Goal: Task Accomplishment & Management: Manage account settings

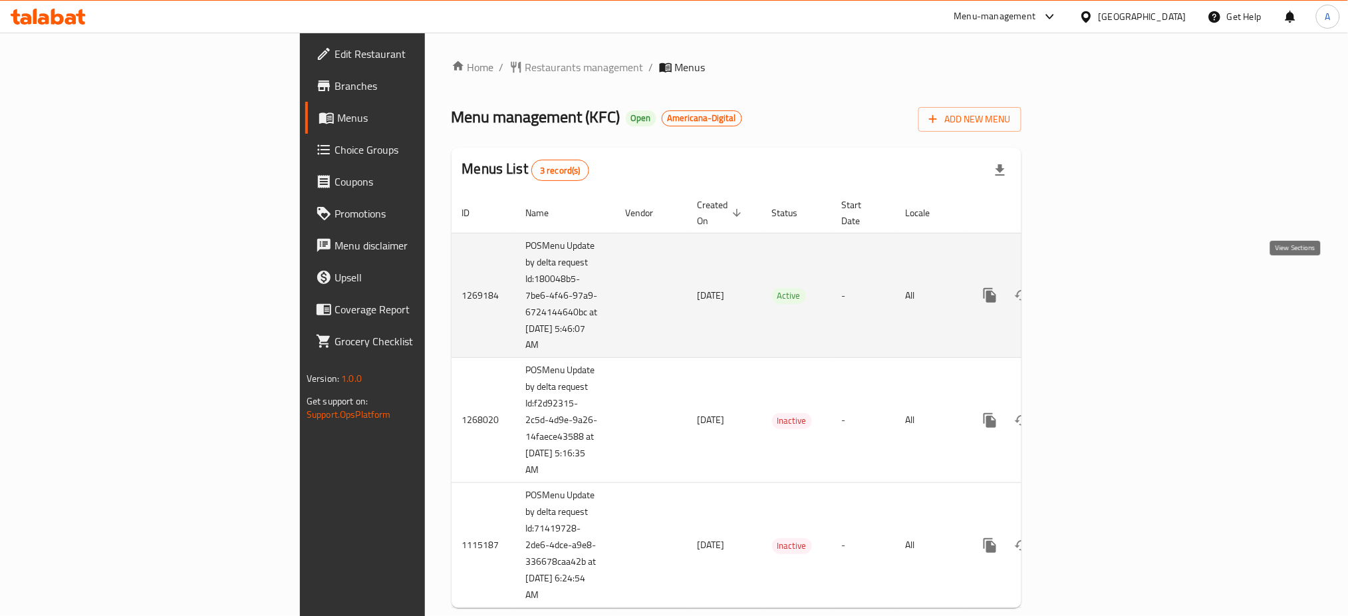
click at [1102, 289] on link "enhanced table" at bounding box center [1086, 295] width 32 height 32
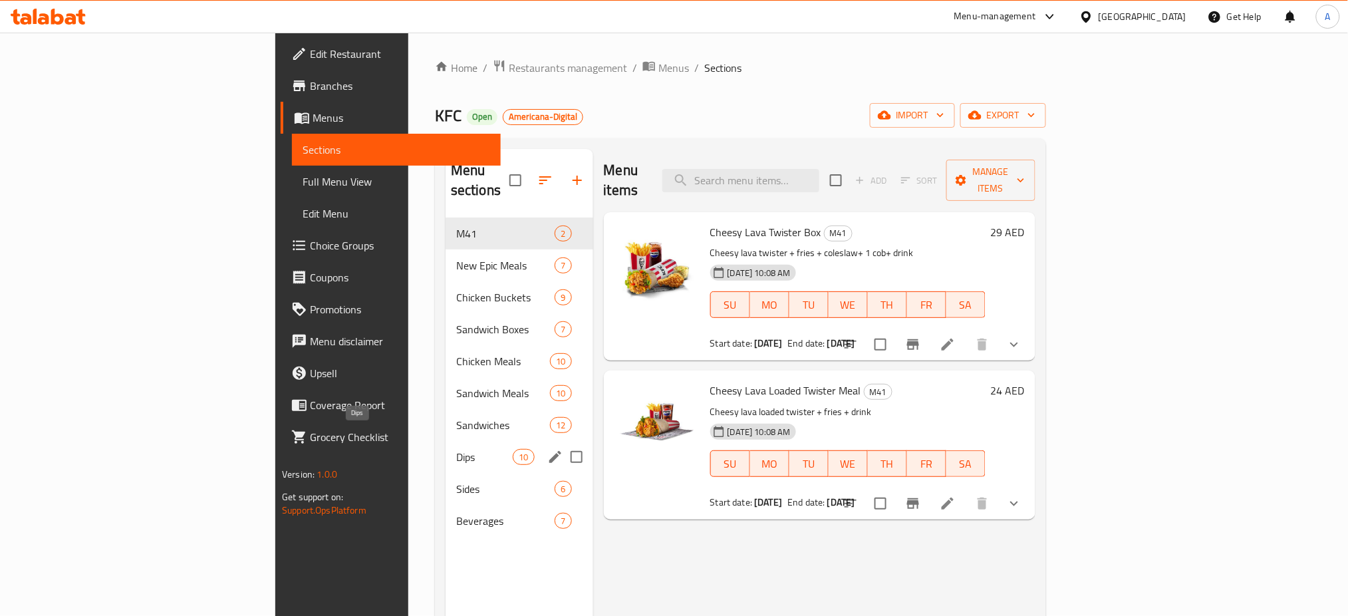
click at [456, 449] on span "Dips" at bounding box center [484, 457] width 57 height 16
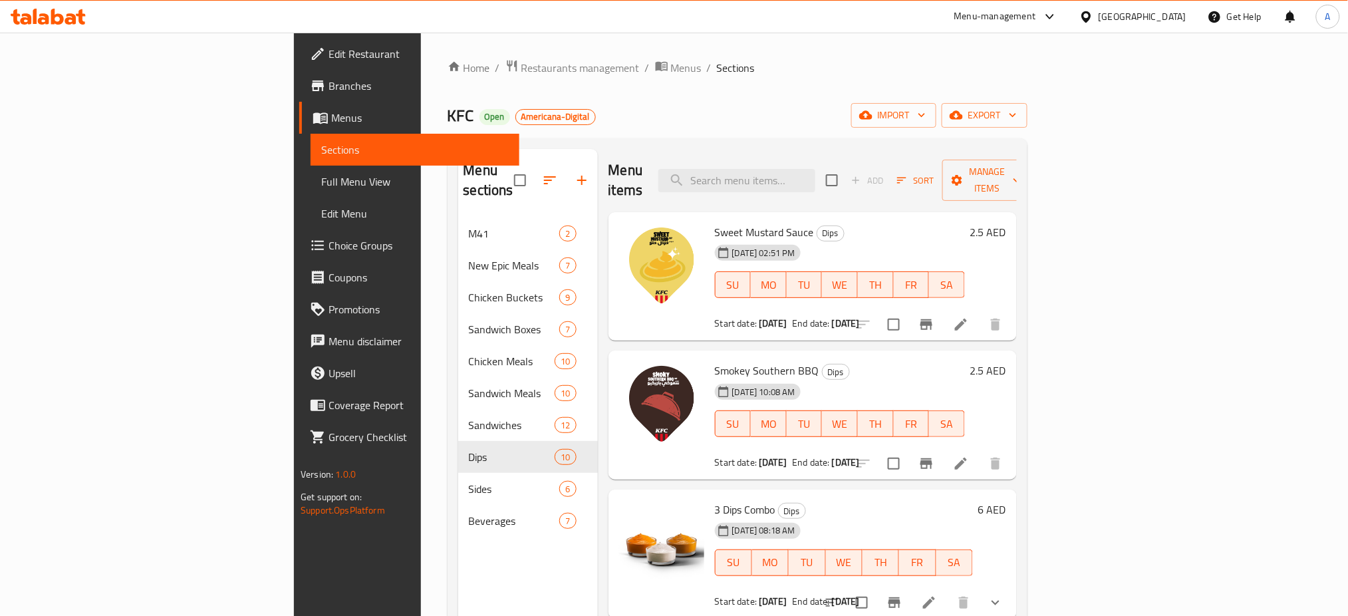
click at [321, 181] on span "Full Menu View" at bounding box center [415, 182] width 188 height 16
click at [311, 192] on link "Full Menu View" at bounding box center [415, 182] width 209 height 32
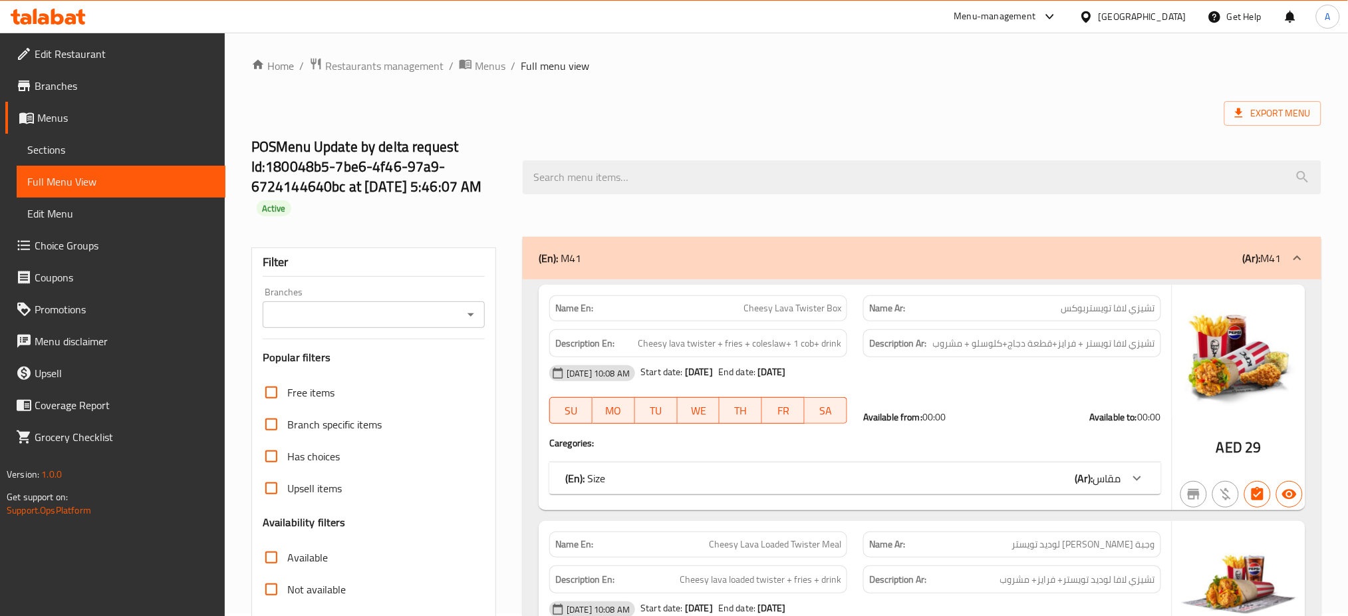
scroll to position [177, 0]
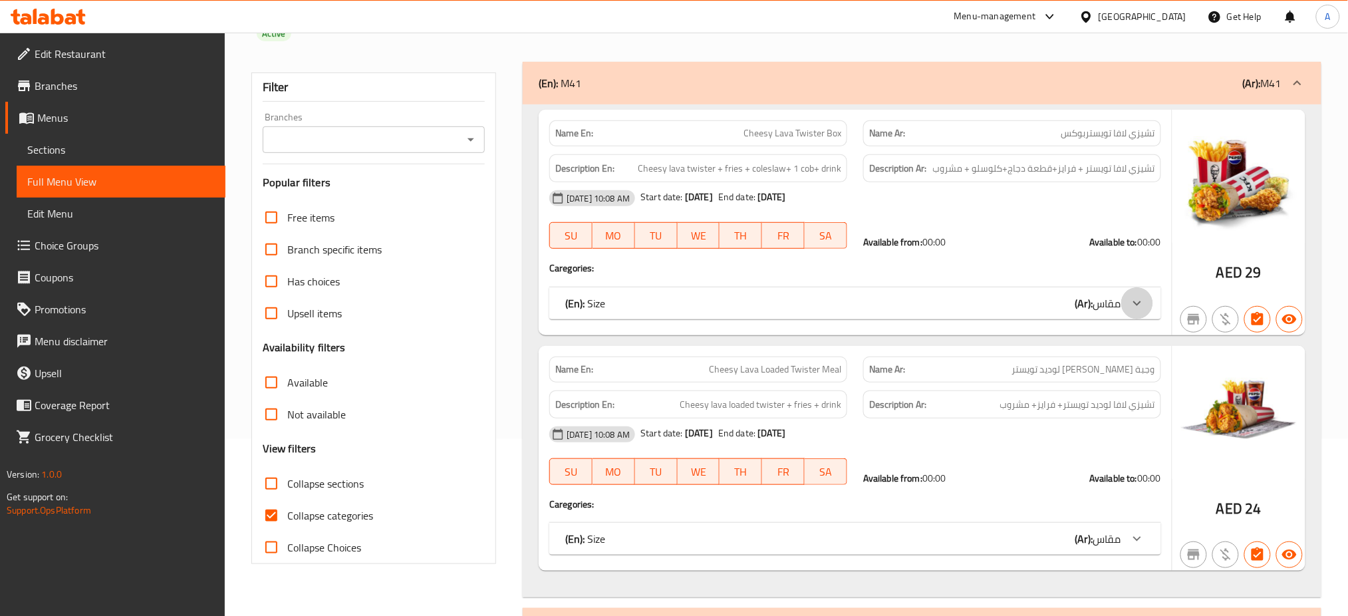
click at [1143, 297] on icon at bounding box center [1137, 303] width 16 height 16
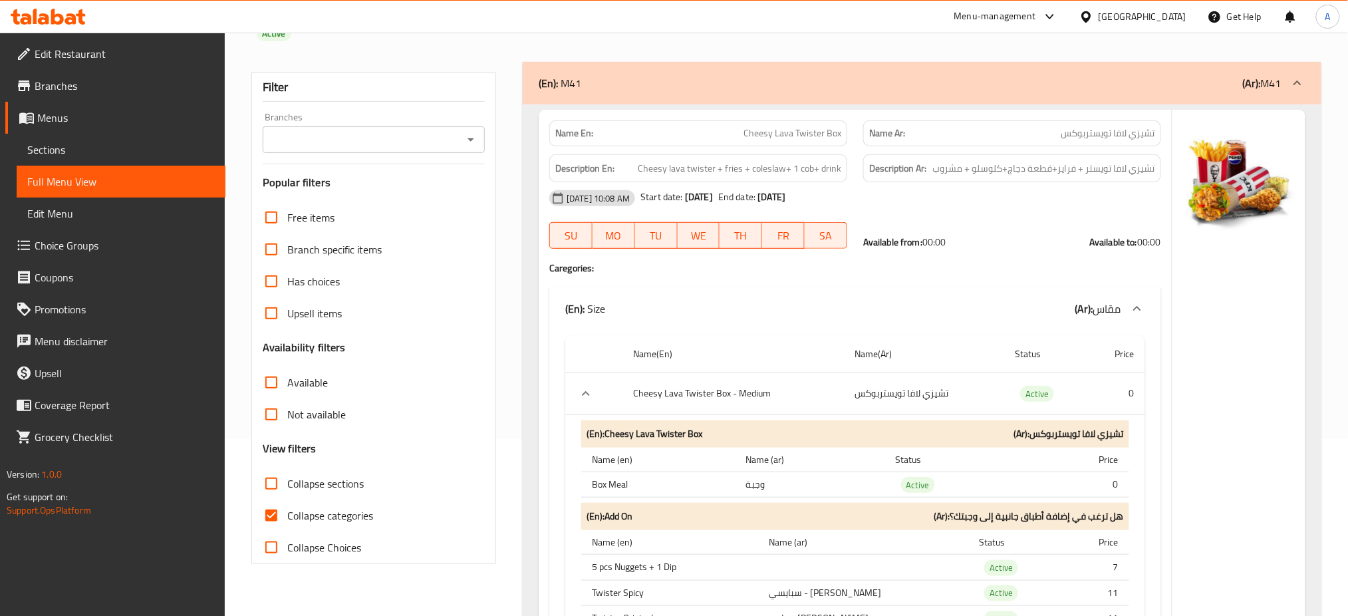
click at [1133, 307] on icon at bounding box center [1137, 309] width 16 height 16
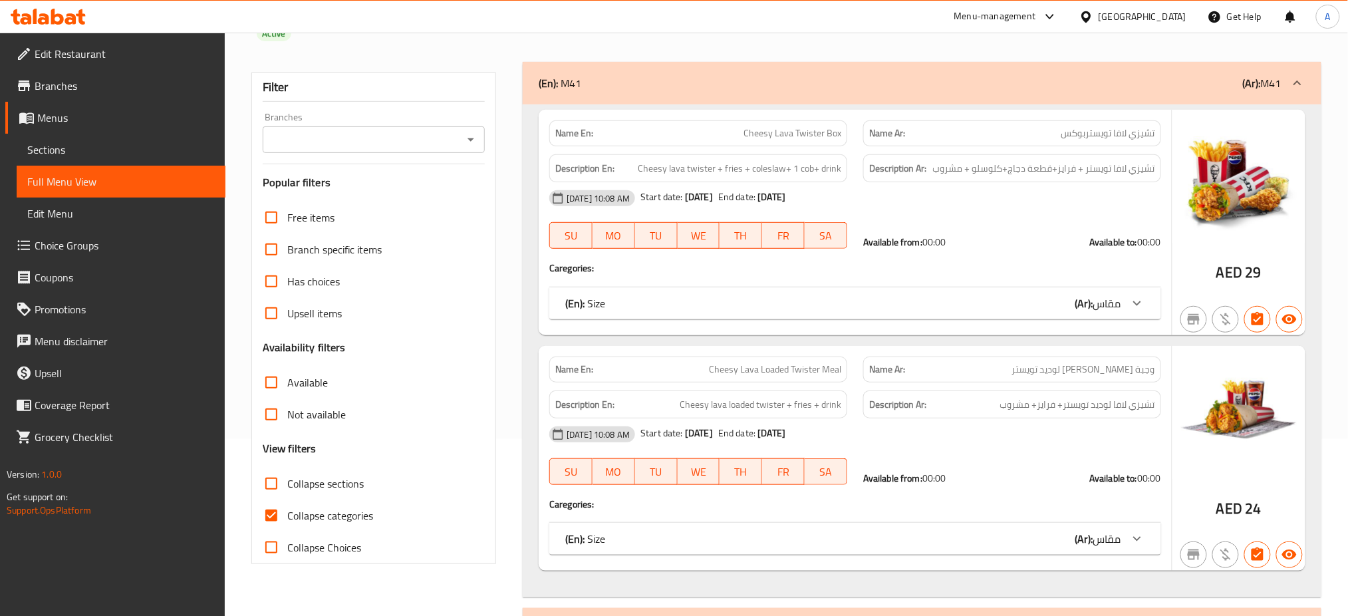
click at [311, 517] on span "Collapse categories" at bounding box center [330, 515] width 86 height 16
click at [287, 517] on input "Collapse categories" at bounding box center [271, 515] width 32 height 32
checkbox input "false"
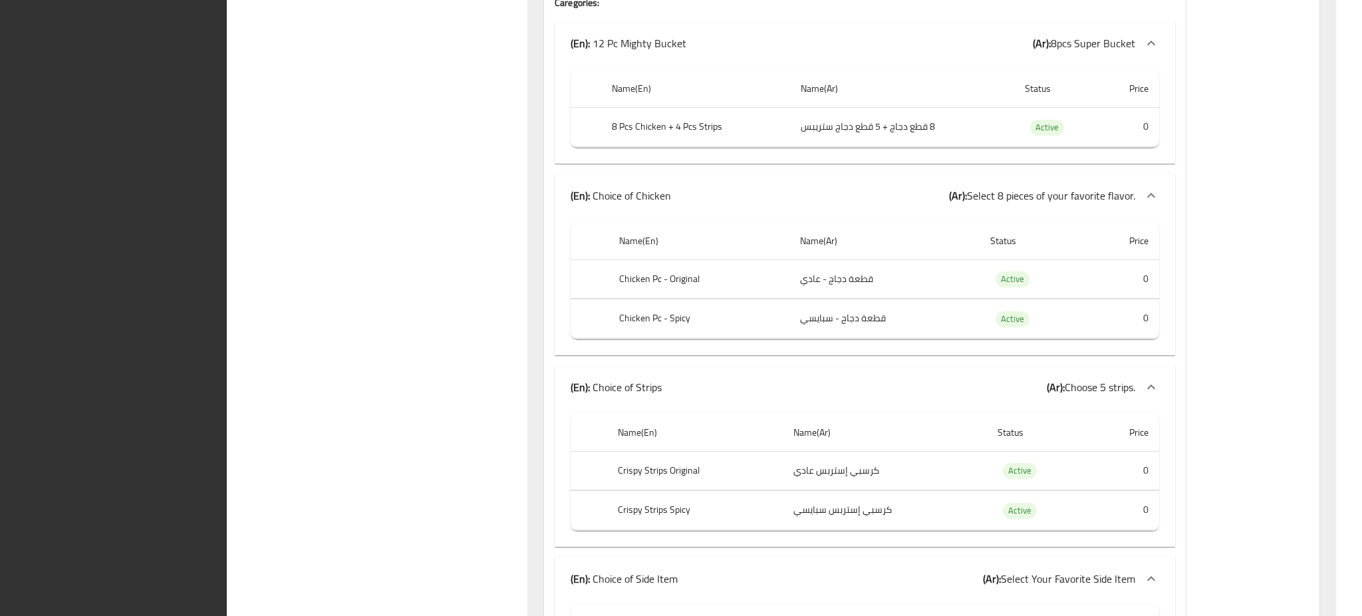
scroll to position [15408, 0]
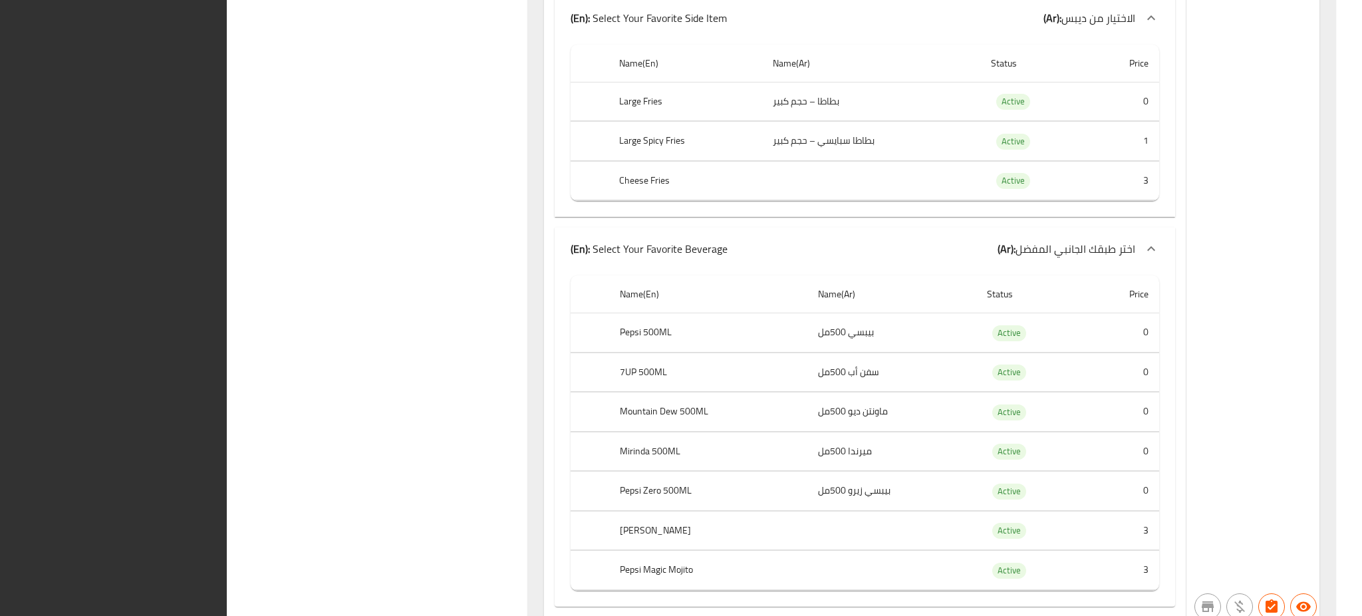
scroll to position [12697, 0]
drag, startPoint x: 1361, startPoint y: 277, endPoint x: 1361, endPoint y: 106, distance: 170.3
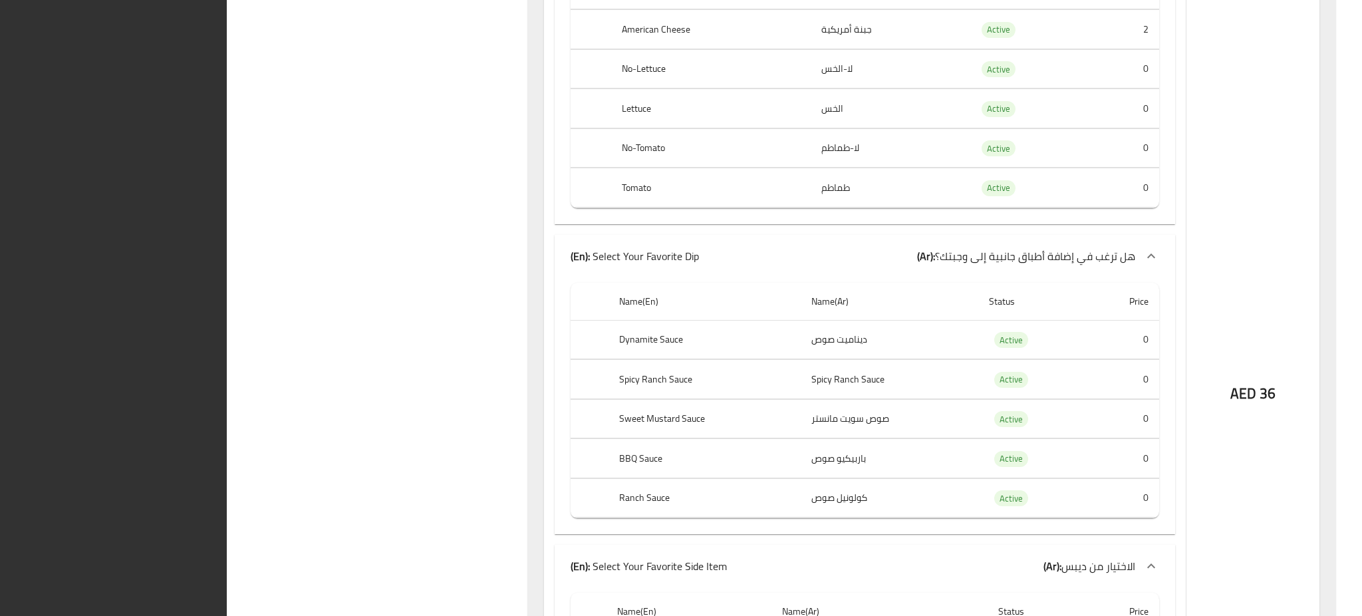
scroll to position [10480, 0]
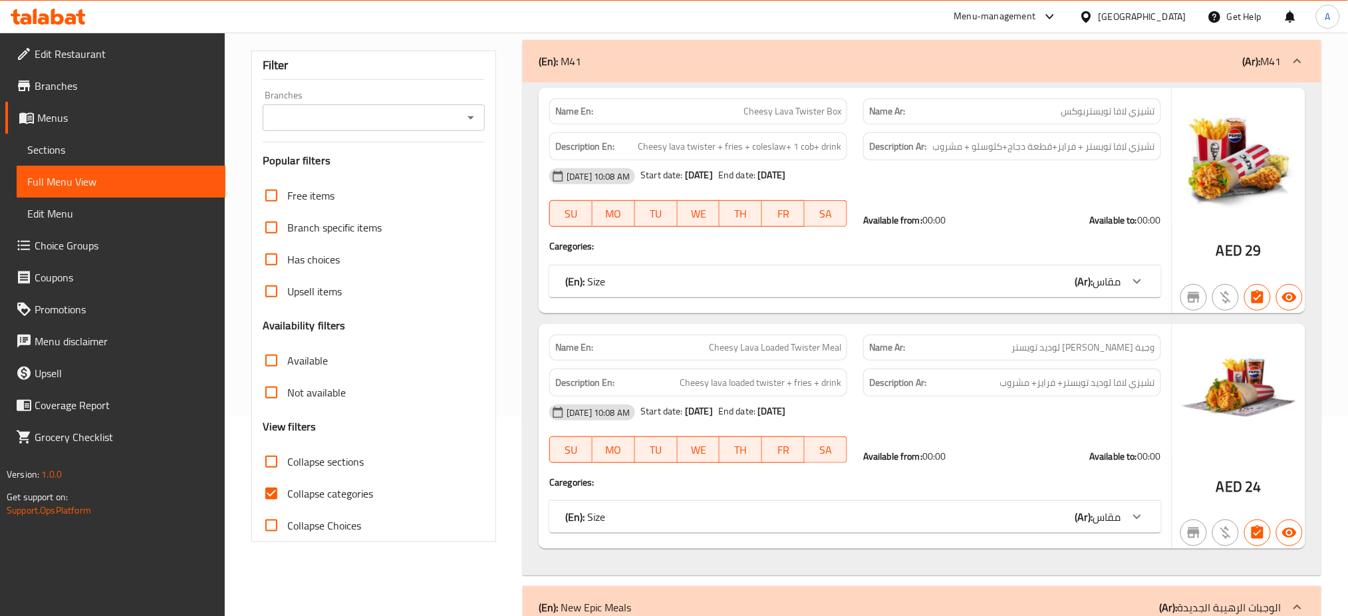
scroll to position [266, 0]
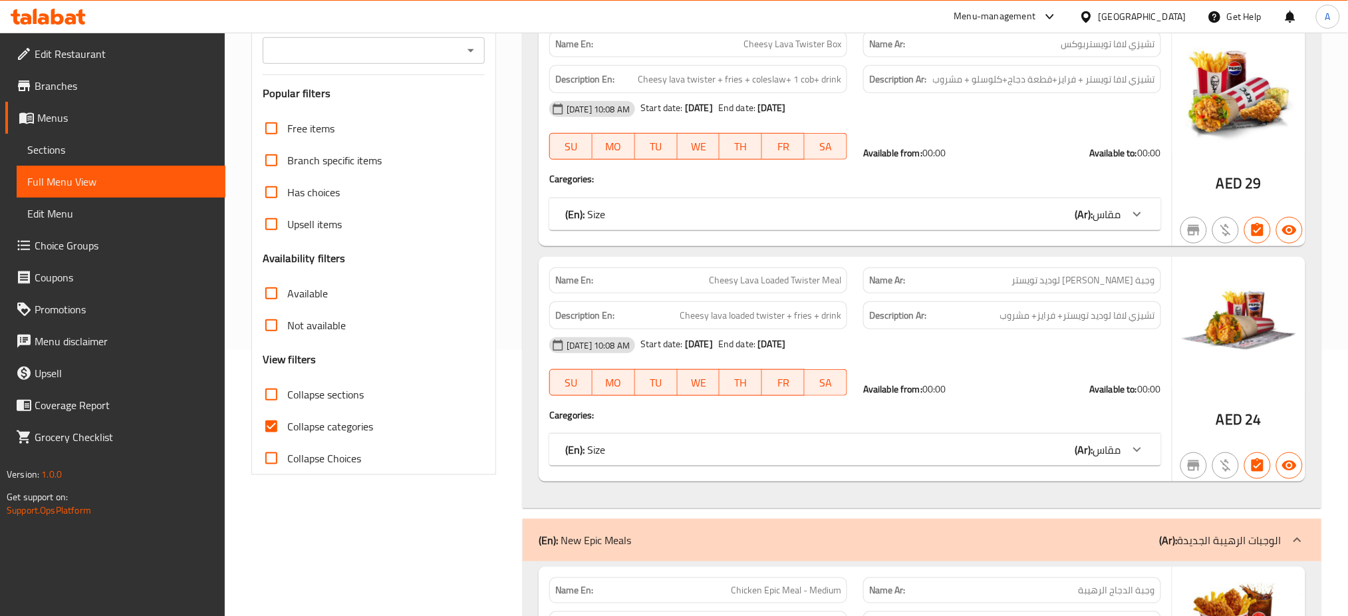
click at [314, 427] on span "Collapse categories" at bounding box center [330, 426] width 86 height 16
click at [287, 427] on input "Collapse categories" at bounding box center [271, 426] width 32 height 32
checkbox input "false"
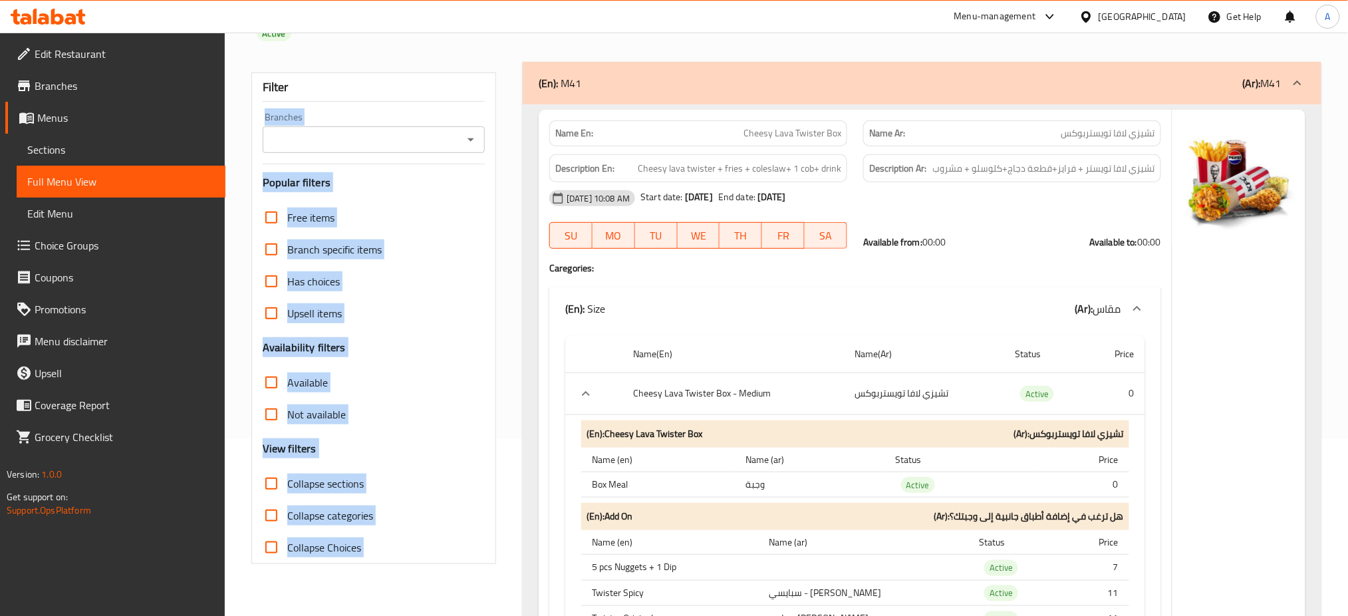
click at [1085, 235] on div "Available from: 00:00 Available to: 00:00" at bounding box center [1012, 241] width 298 height 13
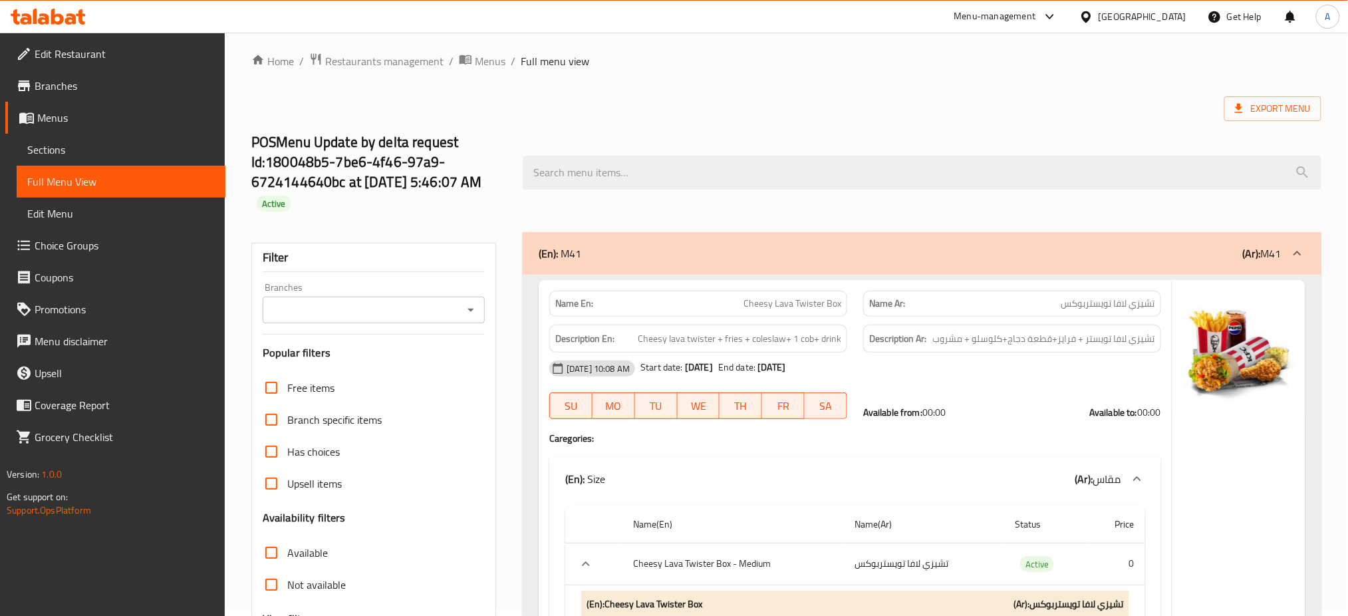
scroll to position [0, 0]
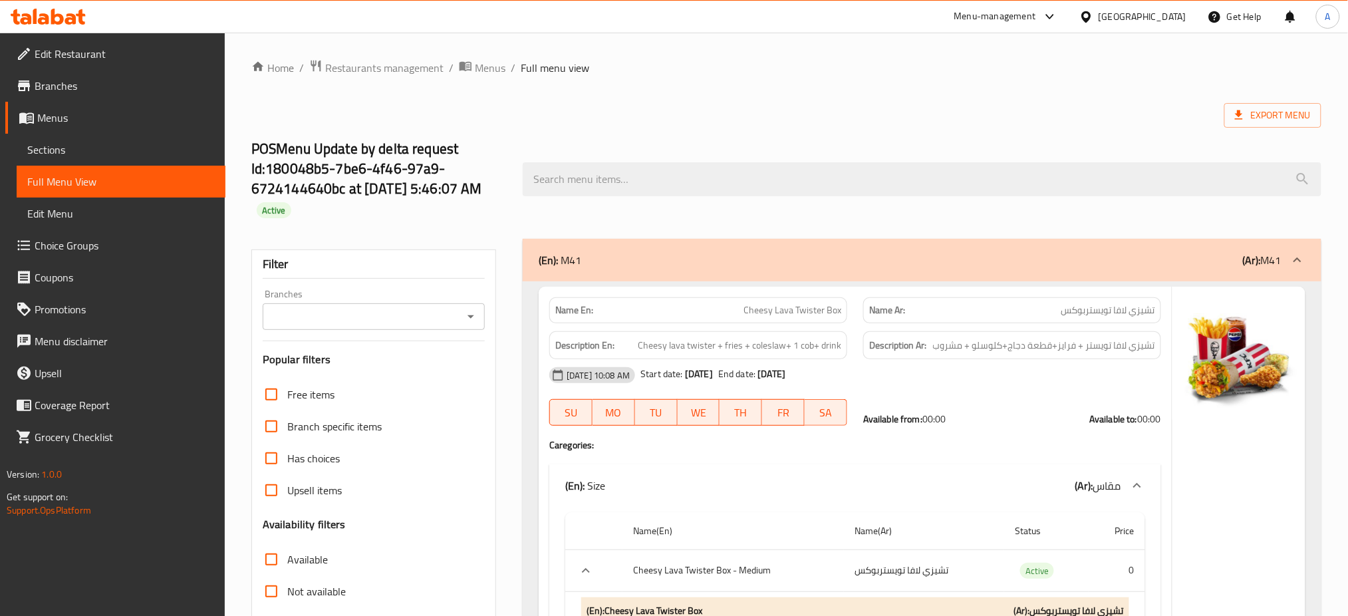
click at [112, 92] on span "Branches" at bounding box center [125, 86] width 180 height 16
